Goal: Book appointment/travel/reservation

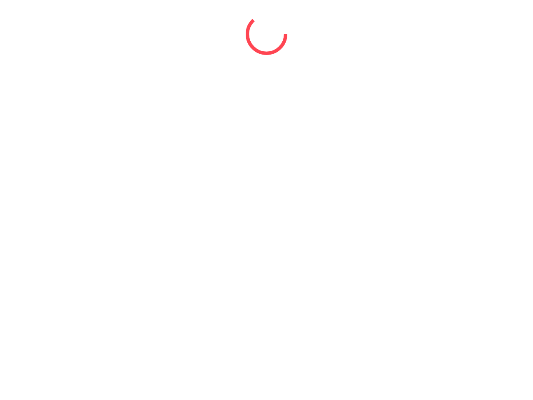
select select "*"
select select "****"
